Goal: Transaction & Acquisition: Book appointment/travel/reservation

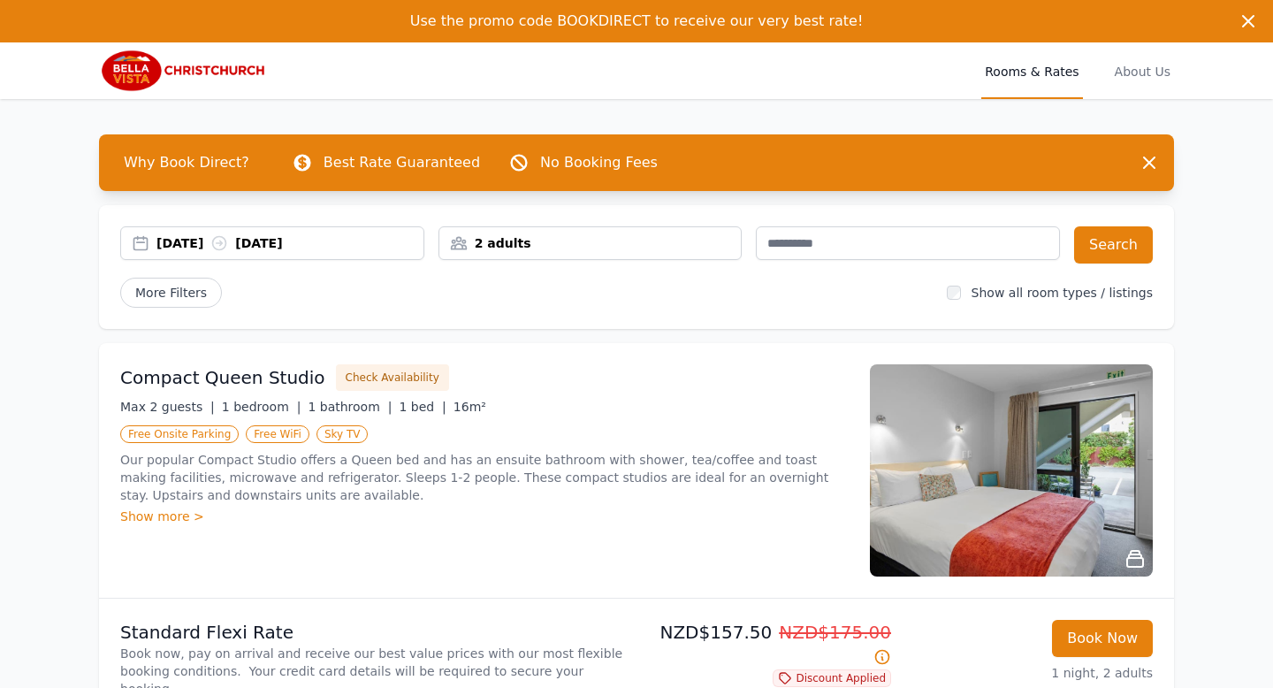
click at [205, 236] on div "[DATE] [DATE]" at bounding box center [289, 243] width 267 height 18
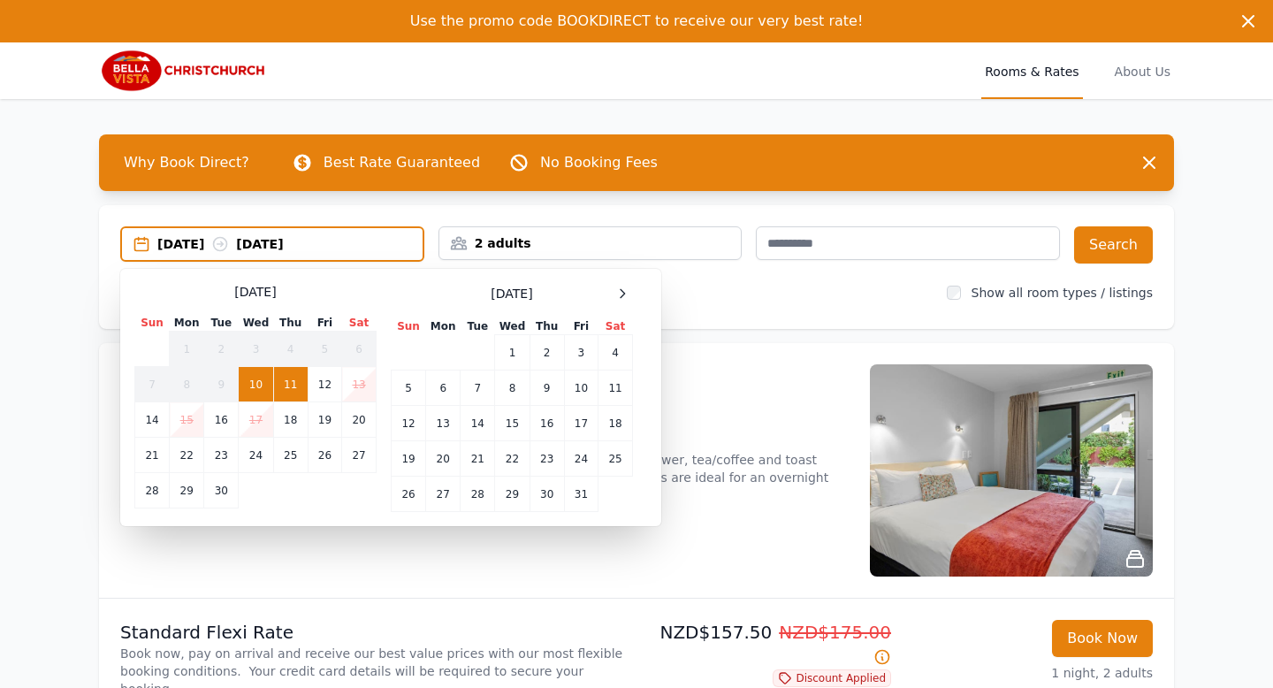
click at [635, 291] on div "[DATE] Sun Mon Tue Wed Thu Fri Sat 1 2 3 4 5 6 7 8 9 10 11 12 13 14 15 16 17 18…" at bounding box center [390, 397] width 513 height 229
click at [625, 291] on icon at bounding box center [622, 293] width 14 height 14
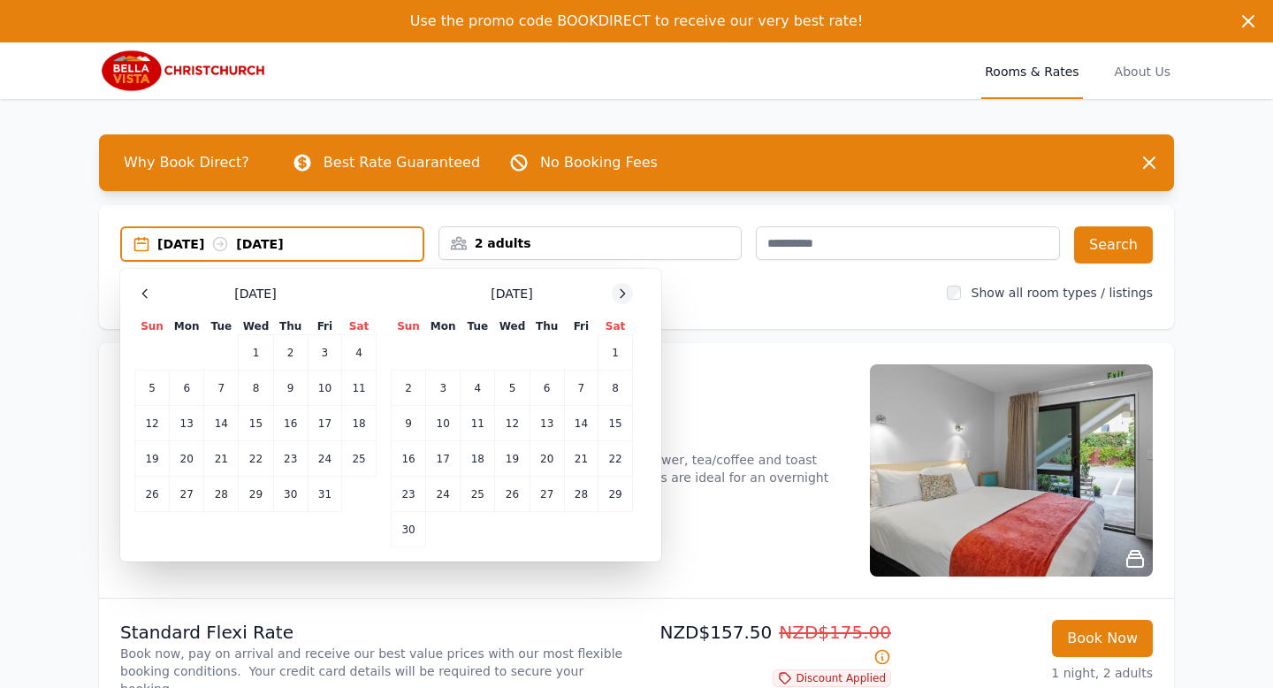
click at [612, 289] on div at bounding box center [622, 293] width 21 height 21
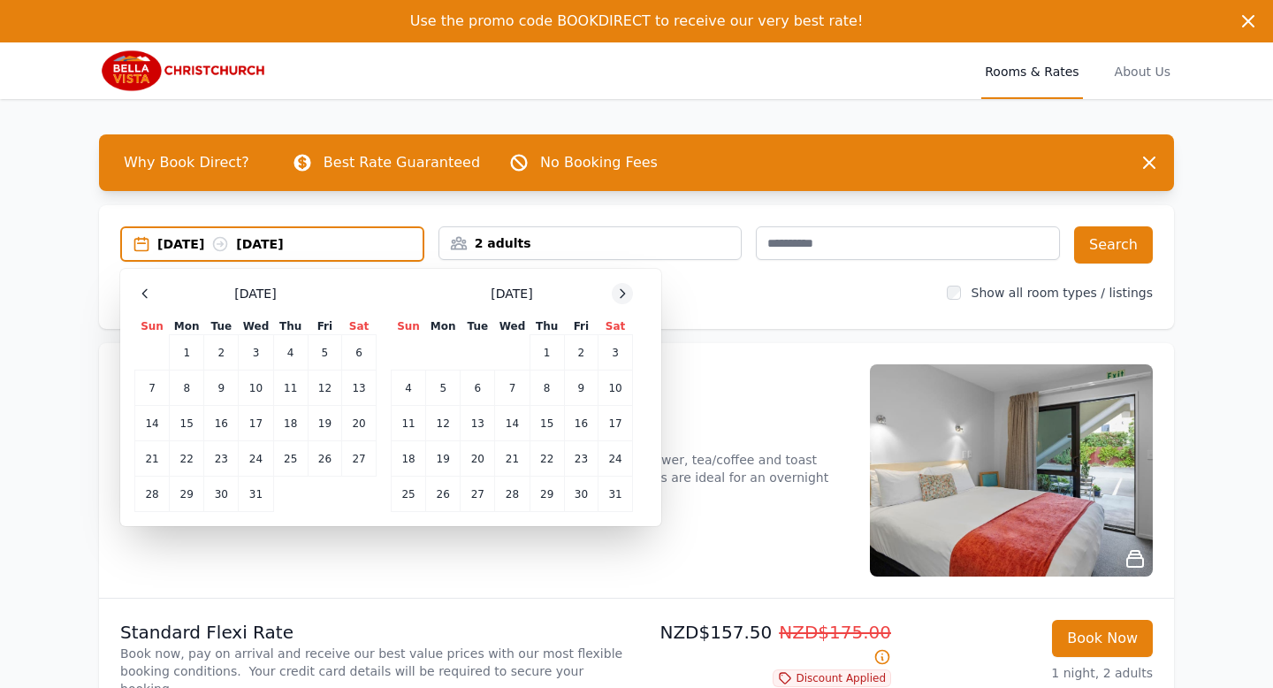
click at [612, 289] on div at bounding box center [622, 293] width 21 height 21
click at [591, 464] on td "27" at bounding box center [581, 458] width 34 height 35
click at [630, 462] on td "28" at bounding box center [615, 458] width 34 height 35
click at [617, 284] on div at bounding box center [622, 293] width 21 height 21
